Goal: Task Accomplishment & Management: Manage account settings

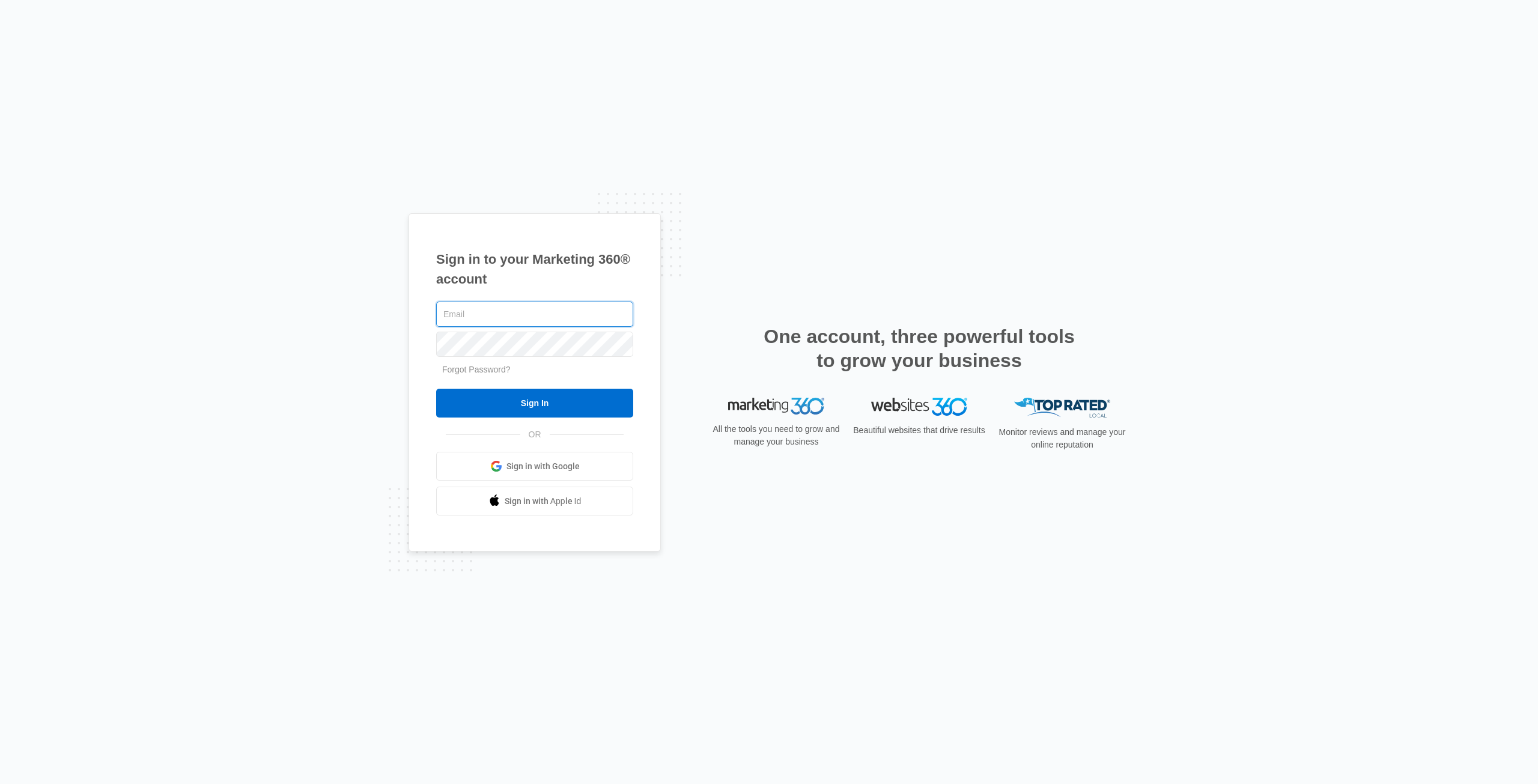
click at [466, 319] on input "text" at bounding box center [534, 313] width 197 height 26
click at [571, 316] on input "text" at bounding box center [534, 313] width 197 height 26
click at [594, 306] on input "text" at bounding box center [534, 313] width 197 height 26
click at [543, 319] on input "text" at bounding box center [534, 313] width 197 height 26
